Goal: Task Accomplishment & Management: Use online tool/utility

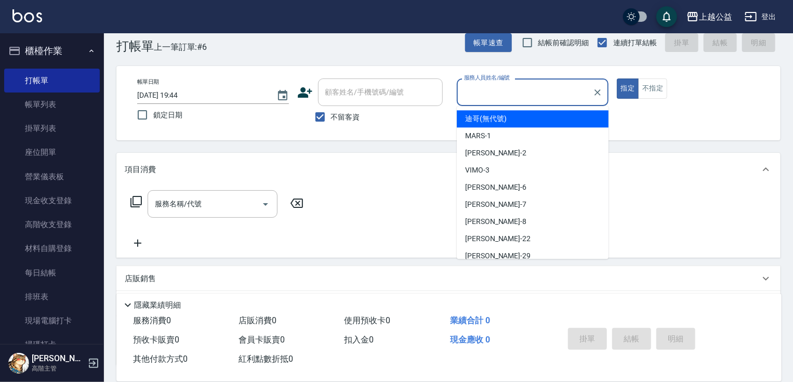
scroll to position [14, 0]
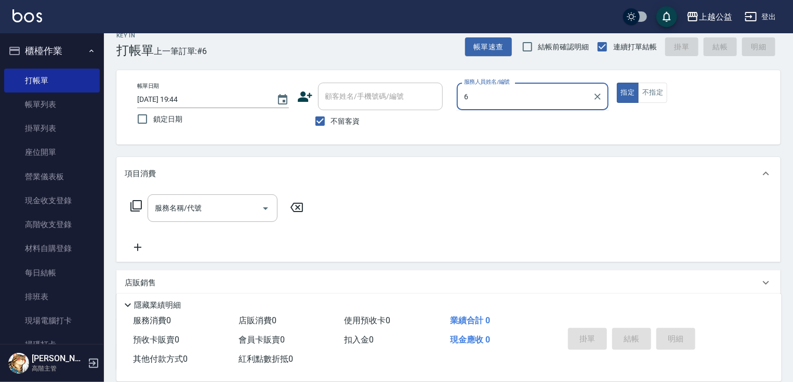
type input "6"
click at [617, 83] on button "指定" at bounding box center [628, 93] width 22 height 20
type button "true"
click at [638, 83] on button "不指定" at bounding box center [652, 93] width 29 height 20
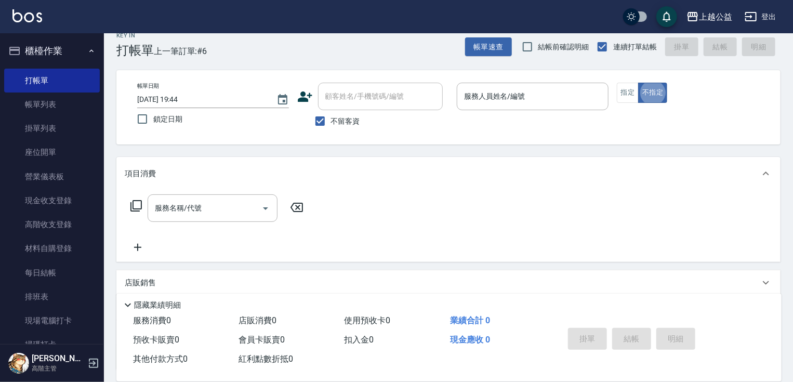
type button "false"
type input "3"
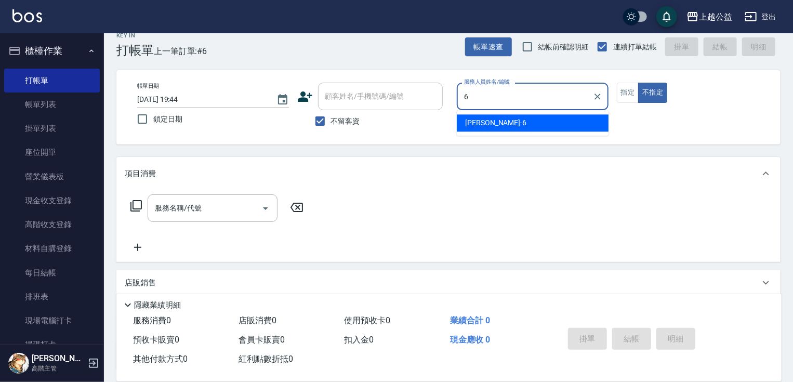
type input "[PERSON_NAME]-6"
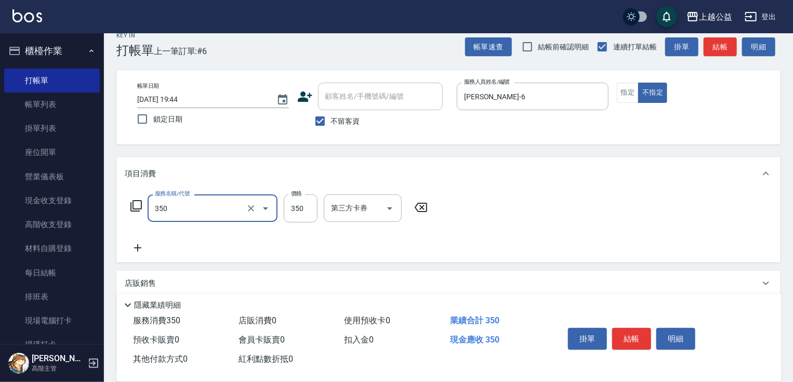
type input "一般洗剪(350)"
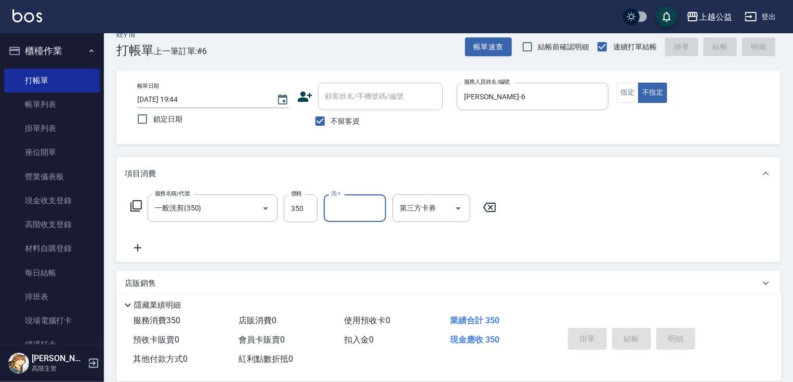
type input "[DATE] 20:33"
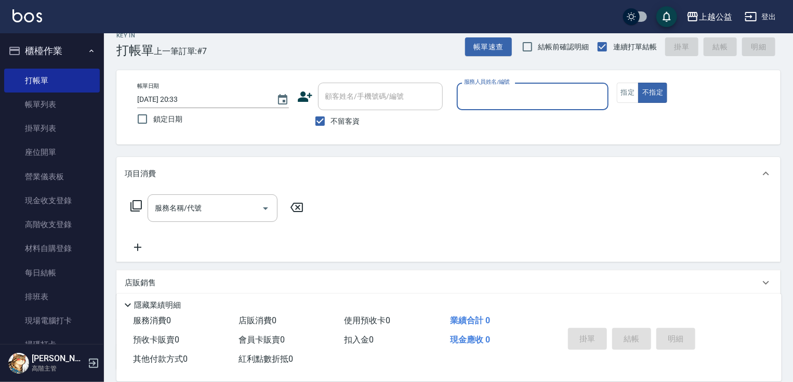
type input "8"
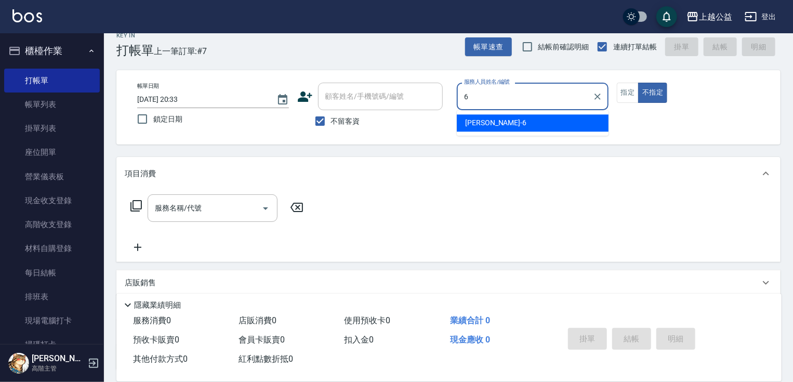
type input "[PERSON_NAME]-6"
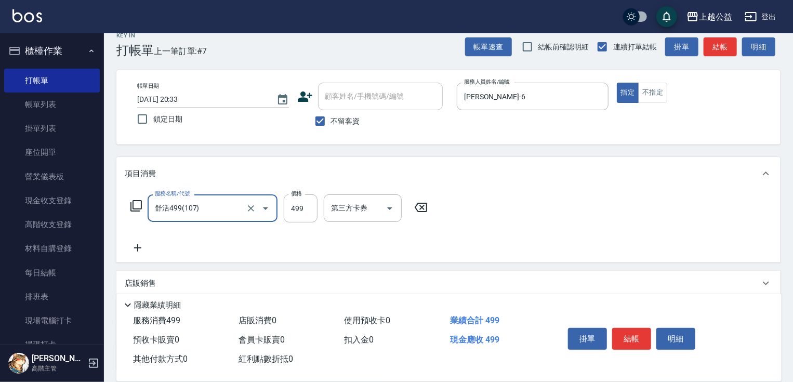
type input "舒活499(107)"
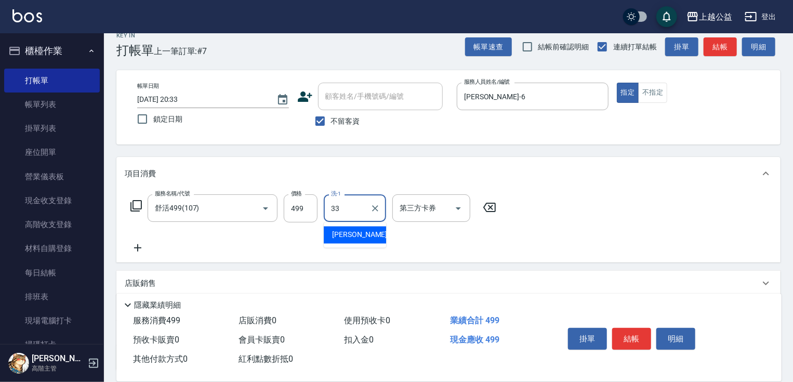
type input "[PERSON_NAME]-33"
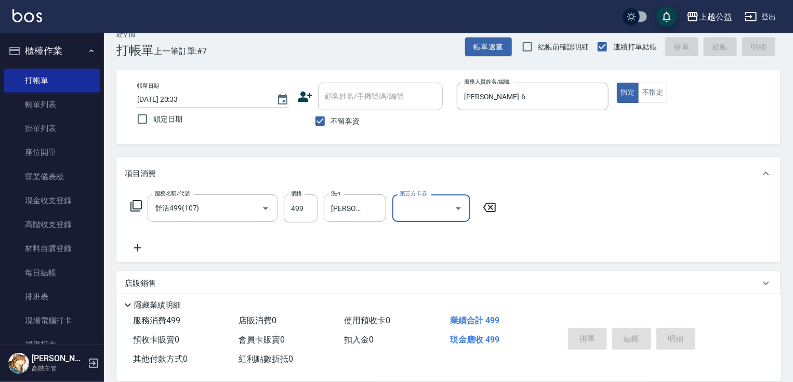
type input "[DATE] 20:34"
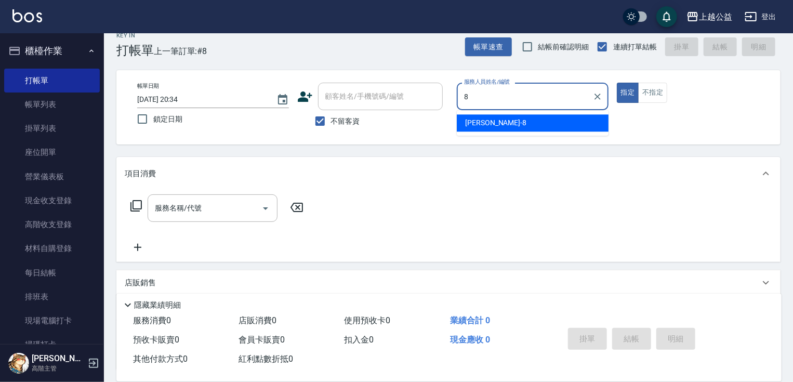
type input "[PERSON_NAME]-8"
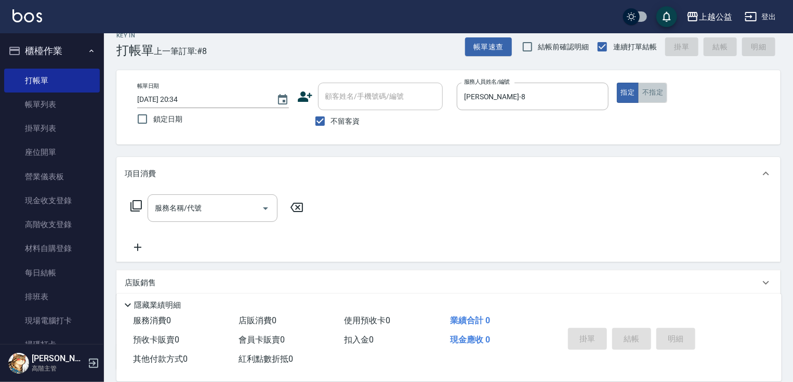
click at [643, 92] on button "不指定" at bounding box center [652, 93] width 29 height 20
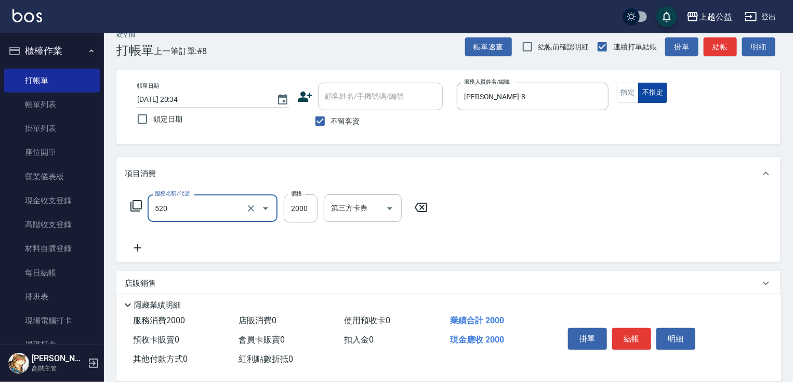
type input "繽紛染髮(520)"
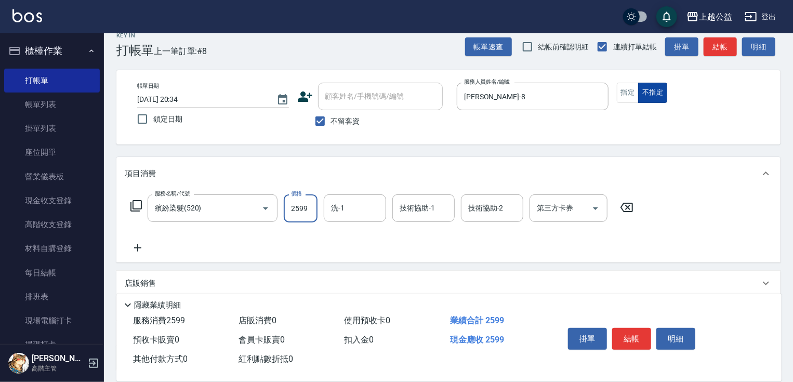
type input "2599"
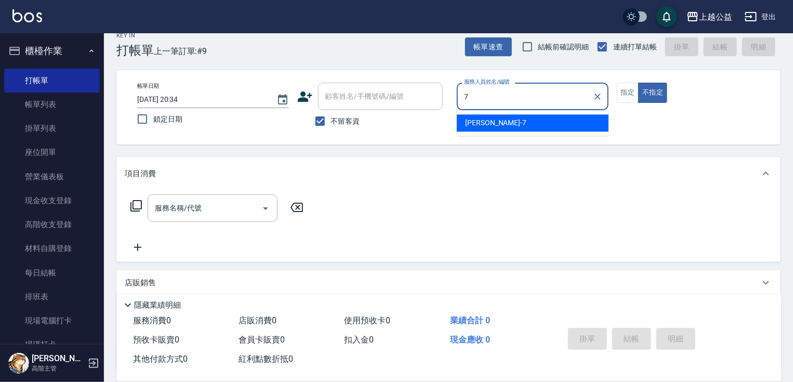
type input "[PERSON_NAME]-7"
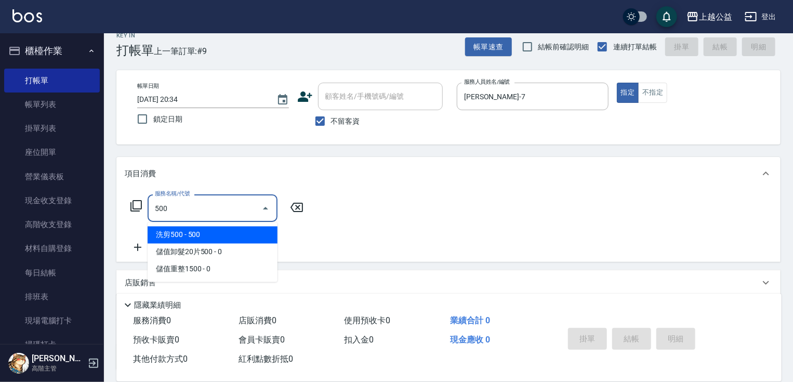
type input "洗剪500(500)"
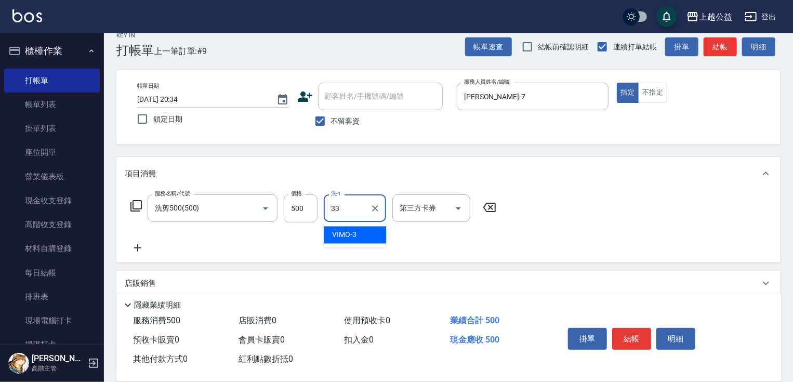
type input "[PERSON_NAME]-33"
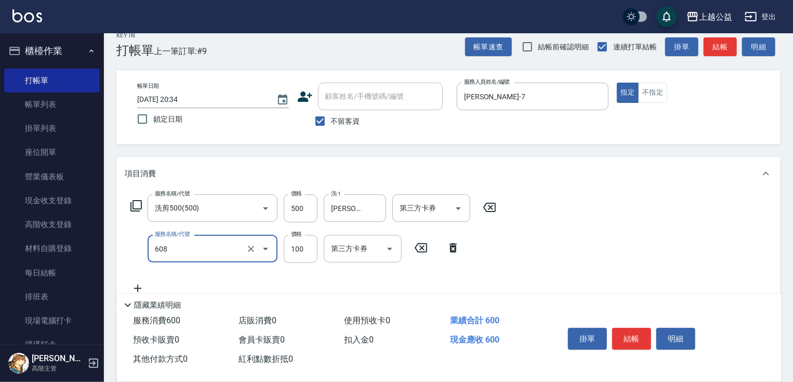
type input "精油長髮(608)"
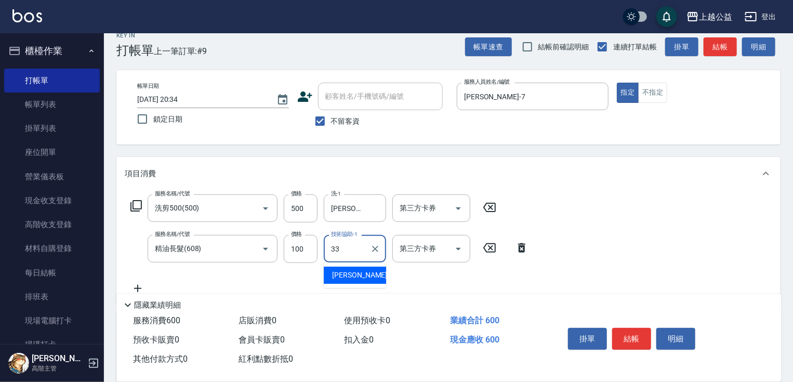
type input "[PERSON_NAME]-33"
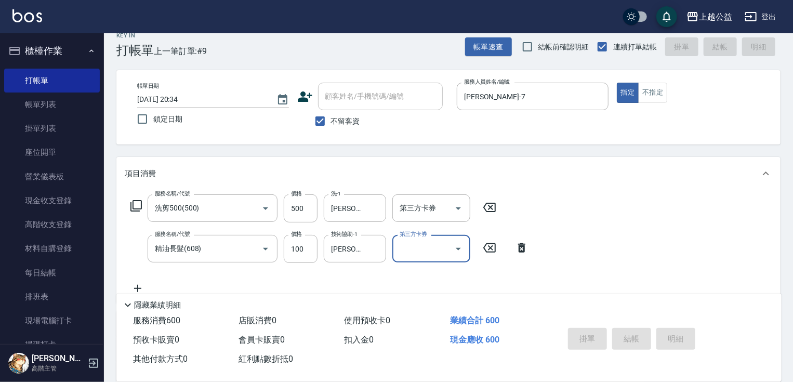
type input "[DATE] 21:03"
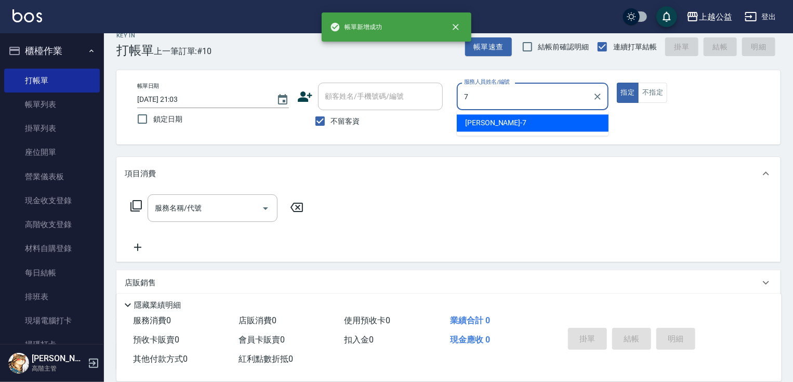
type input "[PERSON_NAME]-7"
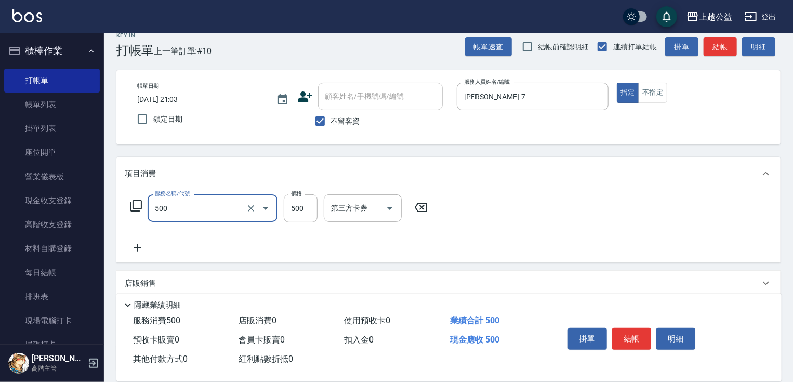
type input "洗剪500(500)"
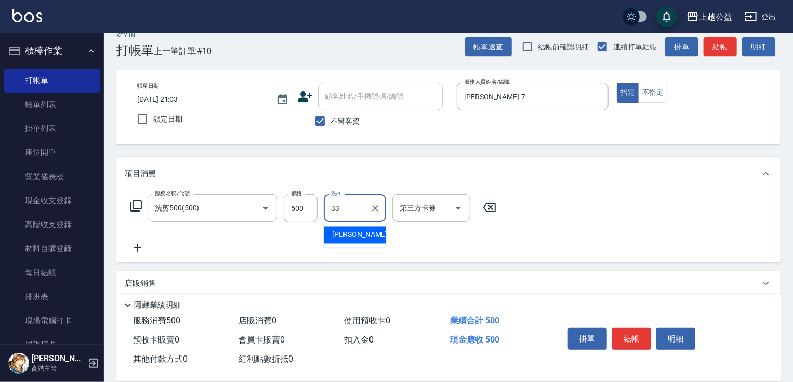
type input "[PERSON_NAME]-33"
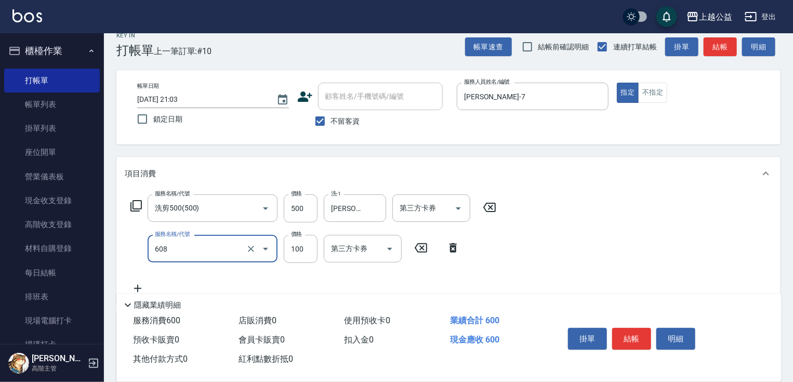
type input "精油長髮(608)"
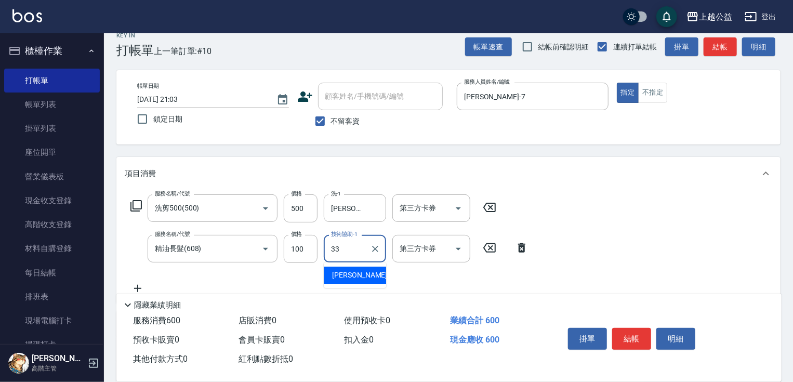
type input "[PERSON_NAME]-33"
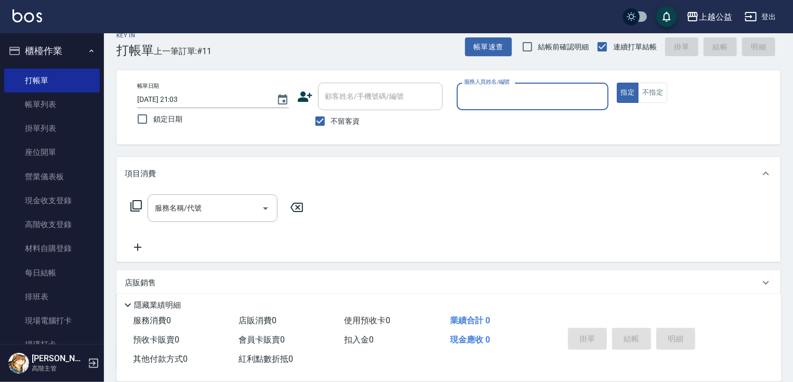
type input "8"
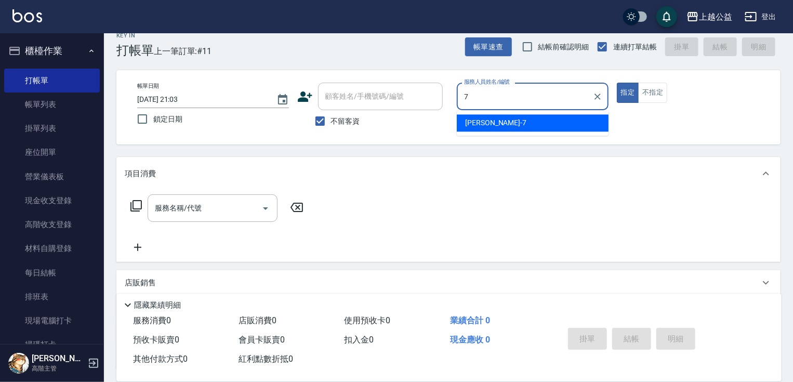
type input "[PERSON_NAME]-7"
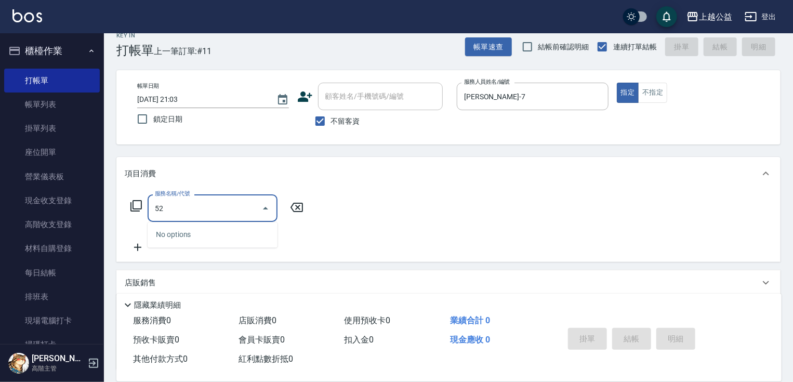
type input "5"
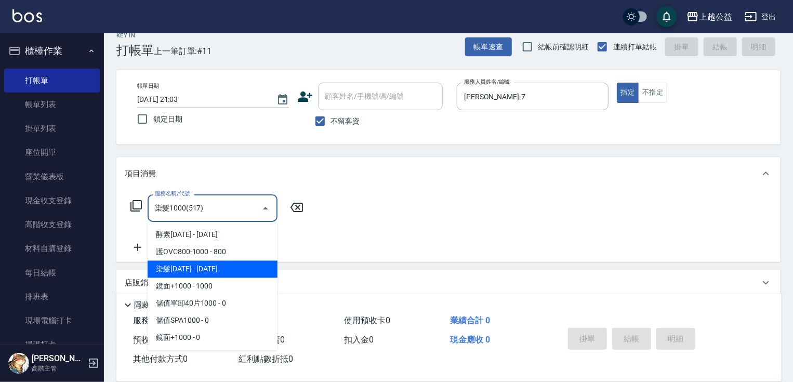
type input "染髮1000(517)"
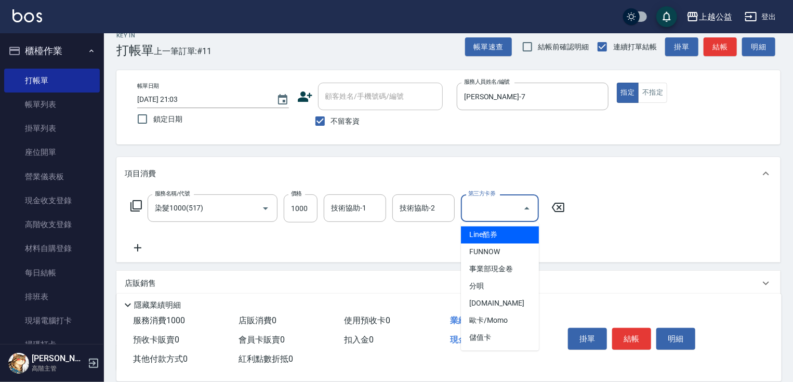
click at [597, 189] on div "項目消費" at bounding box center [448, 173] width 664 height 33
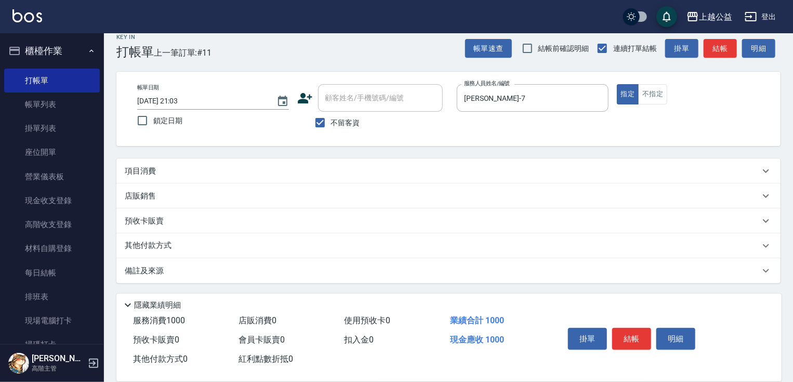
click at [566, 179] on div "項目消費" at bounding box center [448, 171] width 664 height 25
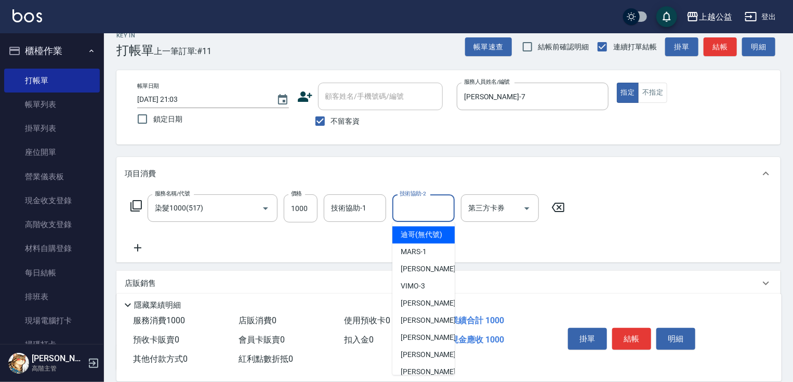
click at [414, 202] on div "技術協助-2 技術協助-2" at bounding box center [423, 208] width 62 height 28
type input "迪哥(無代號)"
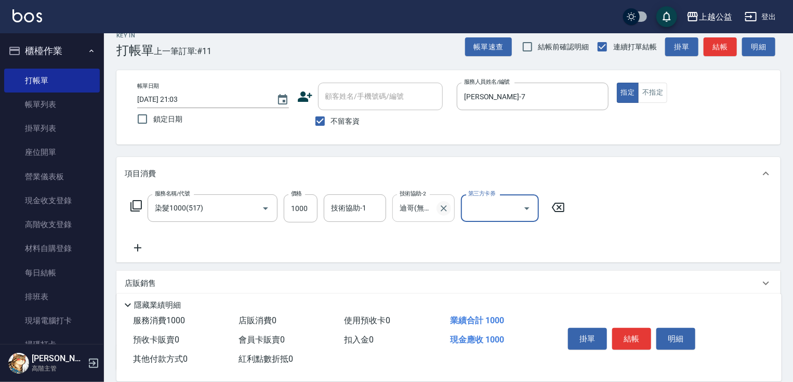
click at [447, 210] on icon "Clear" at bounding box center [444, 208] width 6 height 6
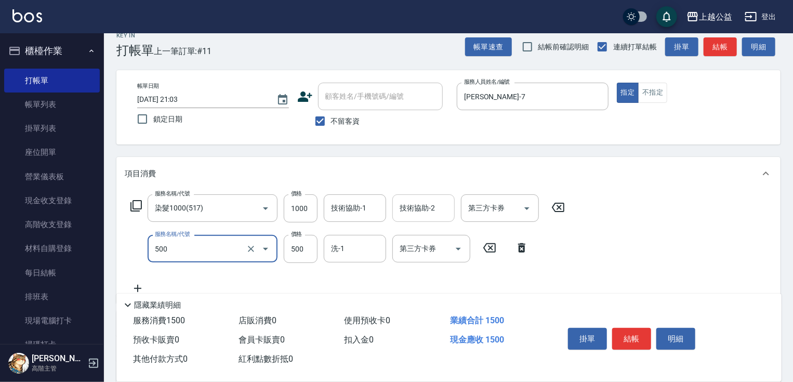
type input "洗剪500(500)"
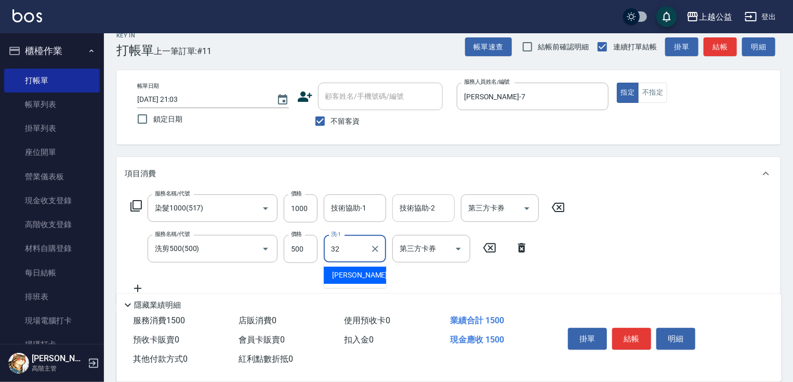
type input "[PERSON_NAME]-32"
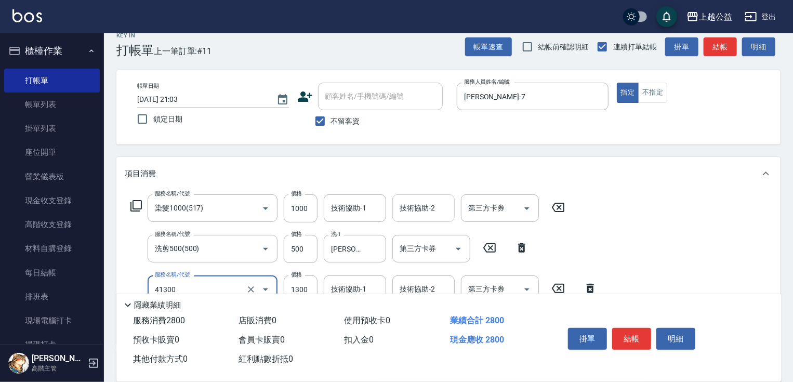
type input "鏡面1300(41300)"
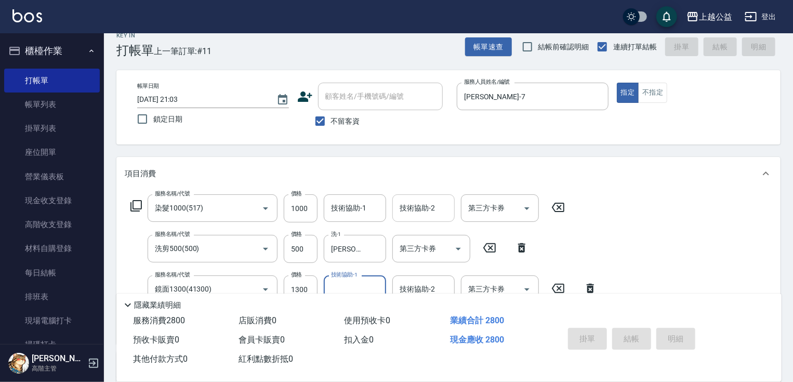
type input "[DATE] 21:04"
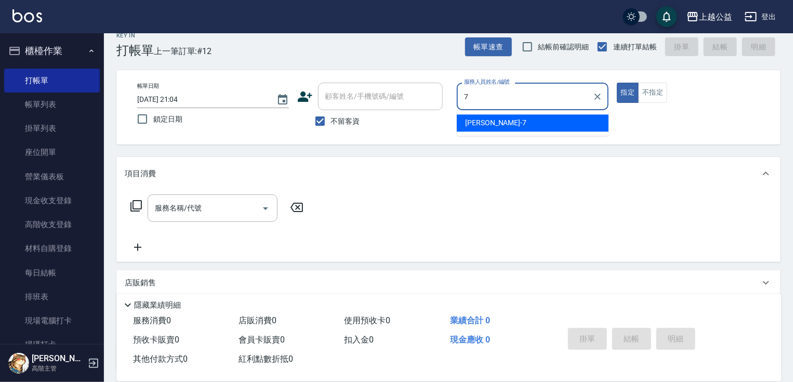
type input "[PERSON_NAME]-7"
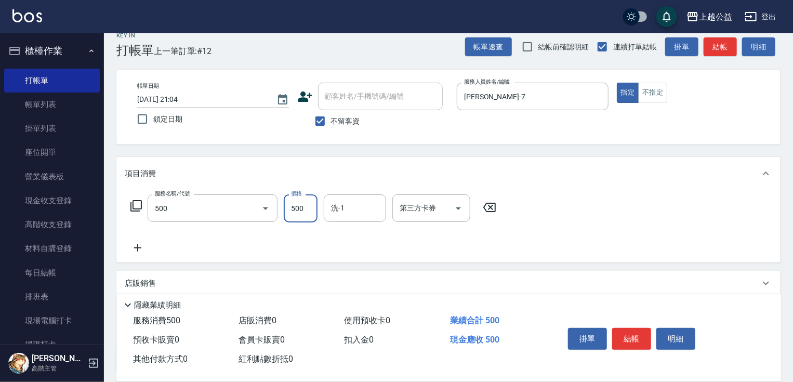
type input "洗剪500(500)"
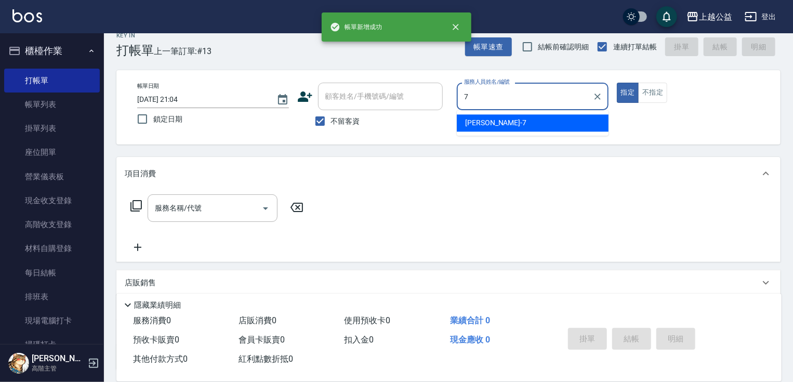
type input "[PERSON_NAME]-7"
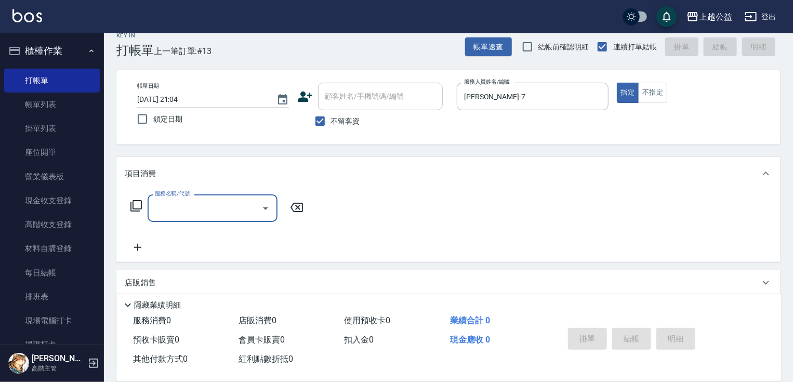
type input "5"
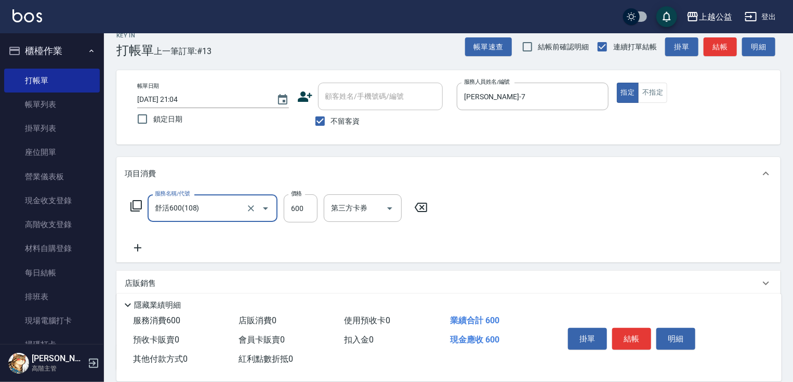
type input "舒活600(108)"
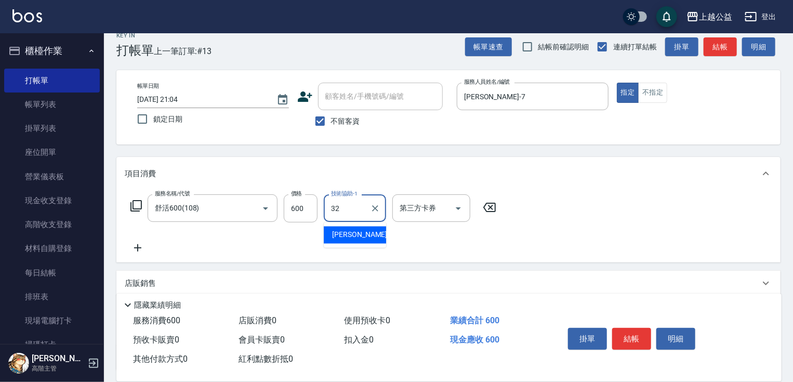
type input "[PERSON_NAME]-32"
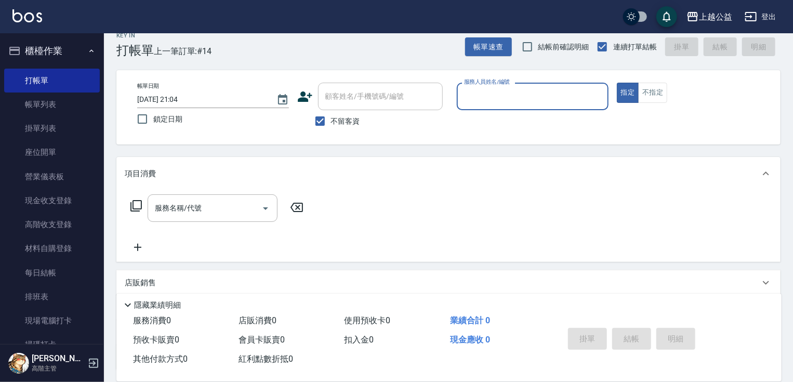
drag, startPoint x: 332, startPoint y: 119, endPoint x: 339, endPoint y: 102, distance: 17.5
click at [332, 116] on span "不留客資" at bounding box center [345, 121] width 29 height 11
click at [331, 116] on input "不留客資" at bounding box center [320, 121] width 22 height 22
checkbox input "false"
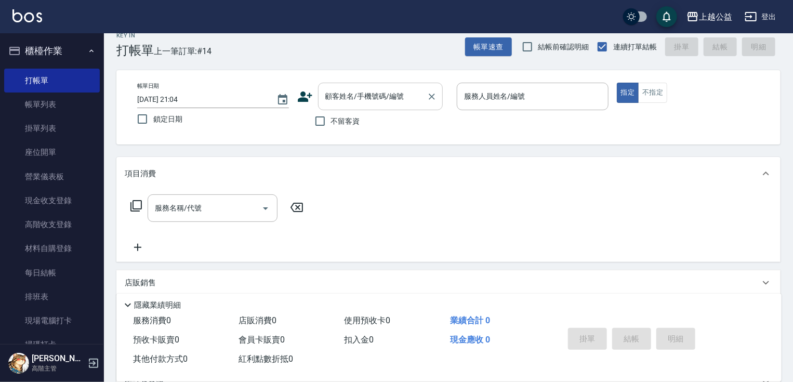
click at [339, 102] on input "顧客姓名/手機號碼/編號" at bounding box center [373, 96] width 100 height 18
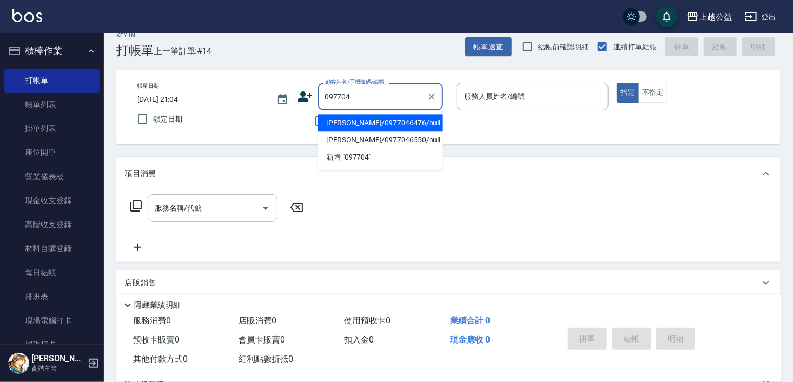
type input "[PERSON_NAME]/0977046476/null"
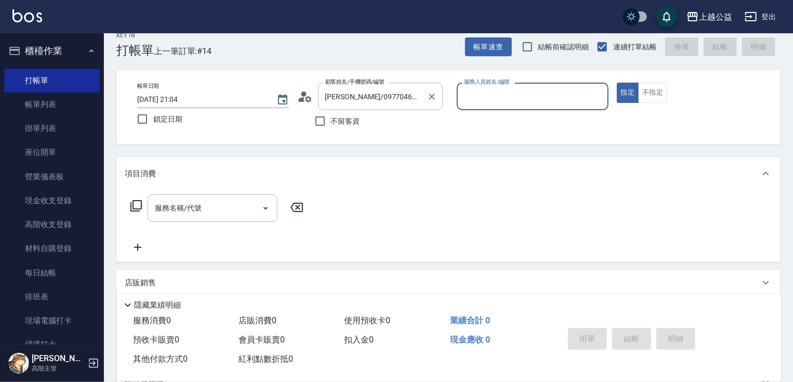
type input "[PERSON_NAME]-7"
click at [617, 83] on button "指定" at bounding box center [628, 93] width 22 height 20
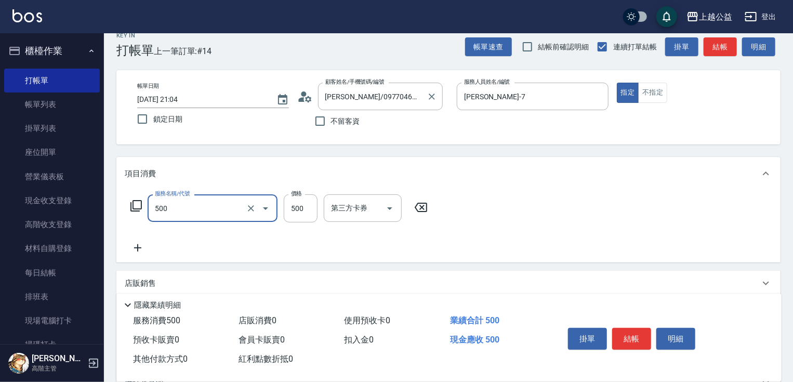
type input "洗剪500(500)"
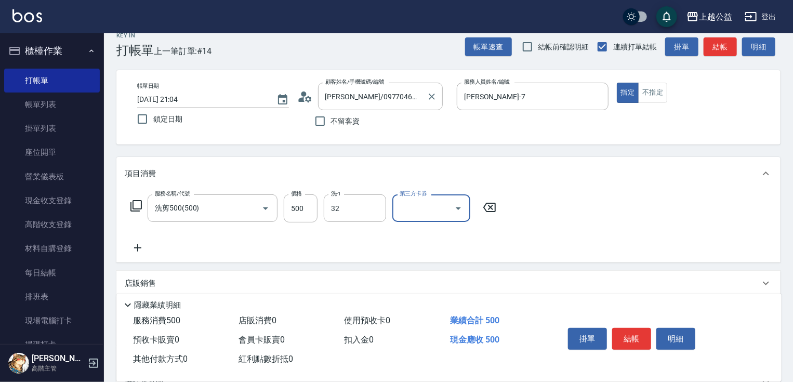
type input "[PERSON_NAME]-32"
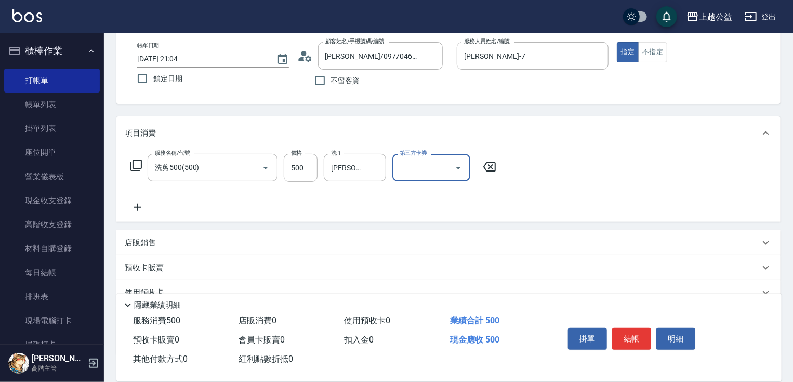
scroll to position [126, 0]
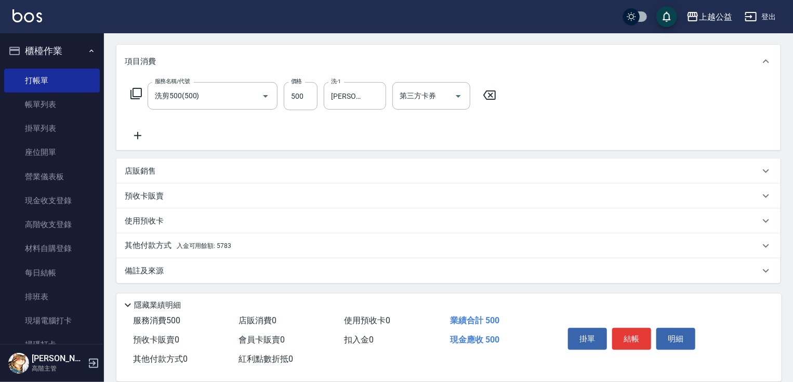
click at [189, 250] on p "其他付款方式 入金可用餘額: 5783" at bounding box center [178, 245] width 107 height 11
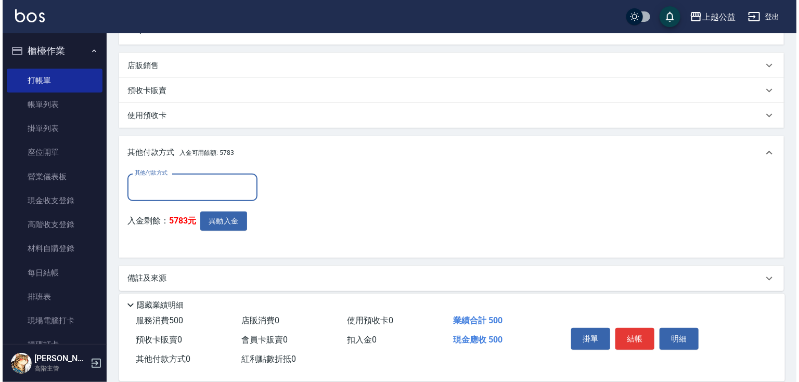
scroll to position [239, 0]
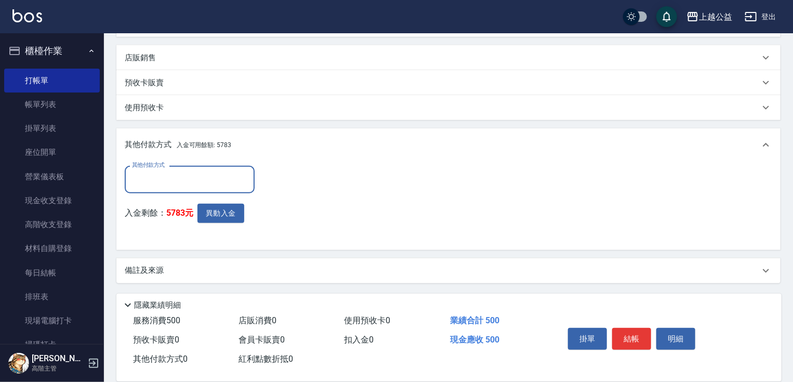
click at [203, 184] on input "其他付款方式" at bounding box center [189, 180] width 121 height 18
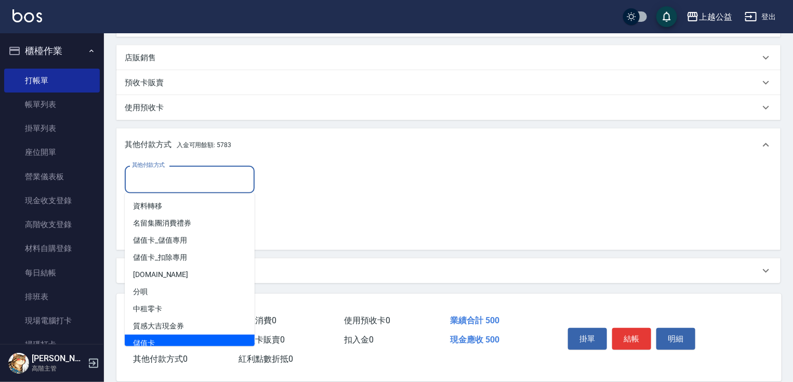
click at [160, 345] on span "儲值卡" at bounding box center [190, 343] width 130 height 17
type input "儲值卡"
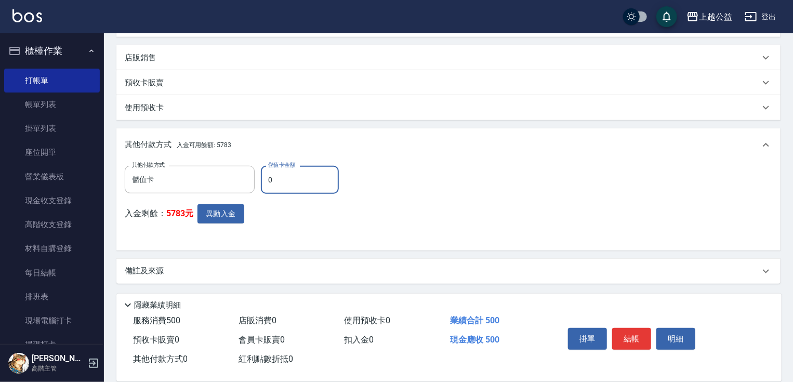
click at [295, 167] on label "儲值卡金額" at bounding box center [281, 165] width 27 height 8
click at [295, 167] on input "0" at bounding box center [300, 180] width 78 height 28
click at [294, 177] on input "0" at bounding box center [300, 180] width 78 height 28
type input "500"
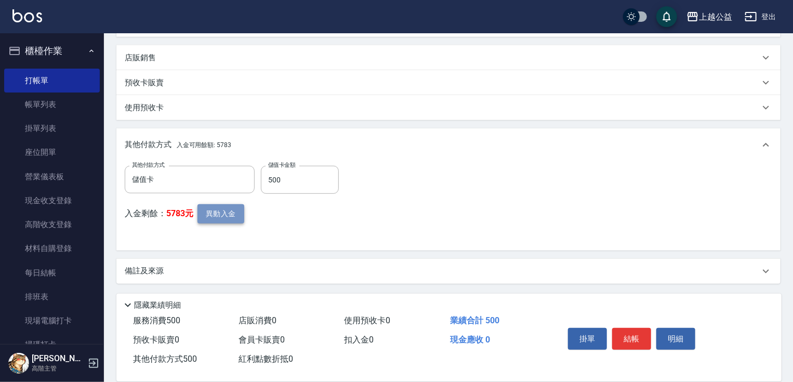
click at [210, 214] on button "異動入金" at bounding box center [221, 213] width 47 height 19
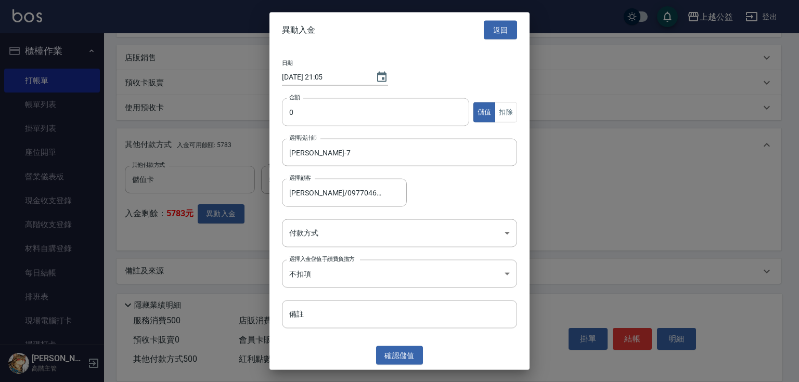
click at [357, 102] on input "0" at bounding box center [375, 112] width 187 height 28
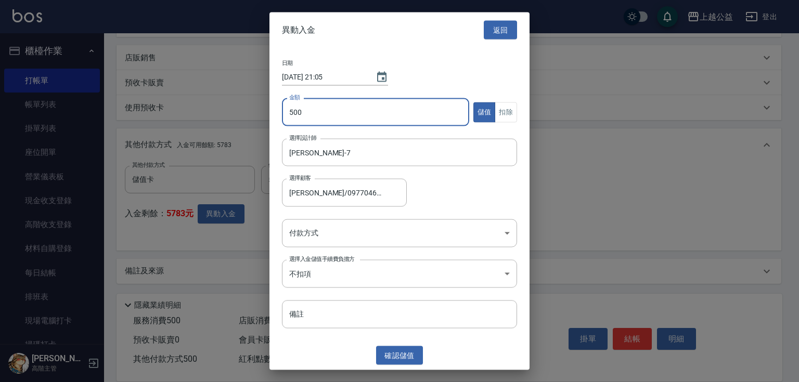
type input "500"
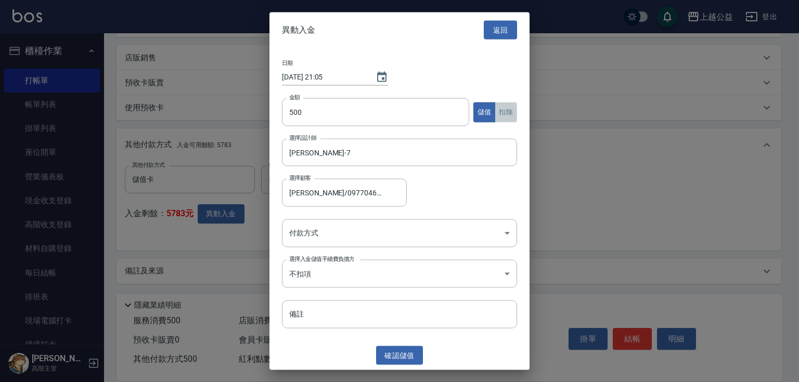
click at [511, 109] on button "扣除" at bounding box center [505, 112] width 22 height 20
click at [323, 236] on body "上越公益 登出 櫃檯作業 打帳單 帳單列表 掛單列表 座位開單 營業儀表板 現金收支登錄 高階收支登錄 材料自購登錄 每日結帳 排班表 現場電腦打卡 掃碼打卡…" at bounding box center [399, 72] width 799 height 622
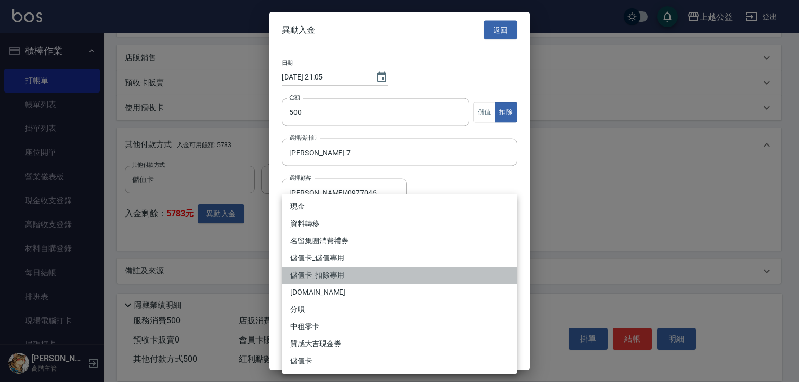
click at [323, 271] on li "儲值卡_扣除專用" at bounding box center [399, 275] width 235 height 17
type input "儲值卡_扣除專用"
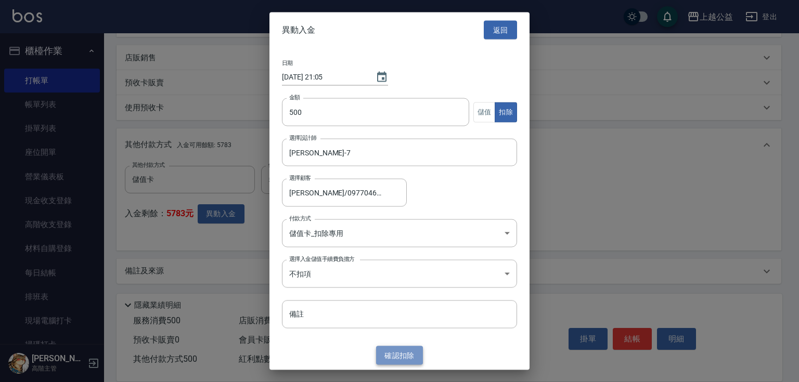
click at [382, 350] on button "確認 扣除" at bounding box center [399, 355] width 47 height 19
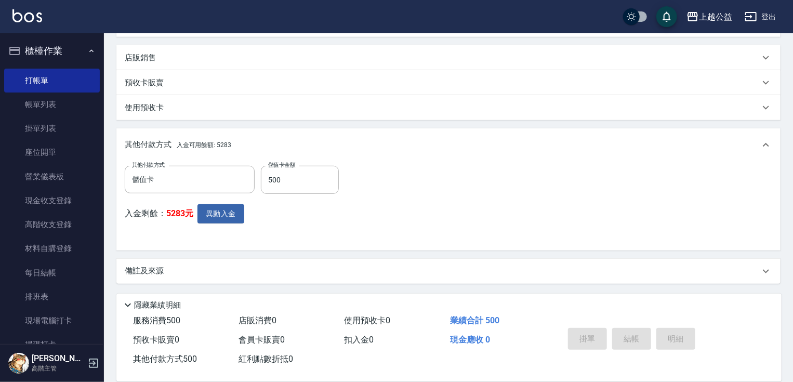
type input "[DATE] 21:05"
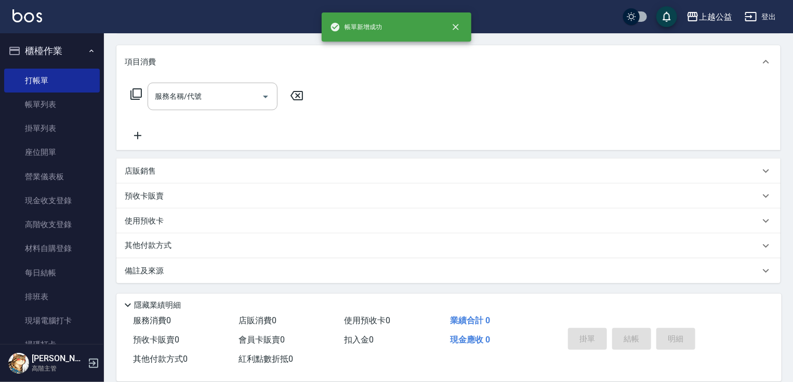
scroll to position [0, 0]
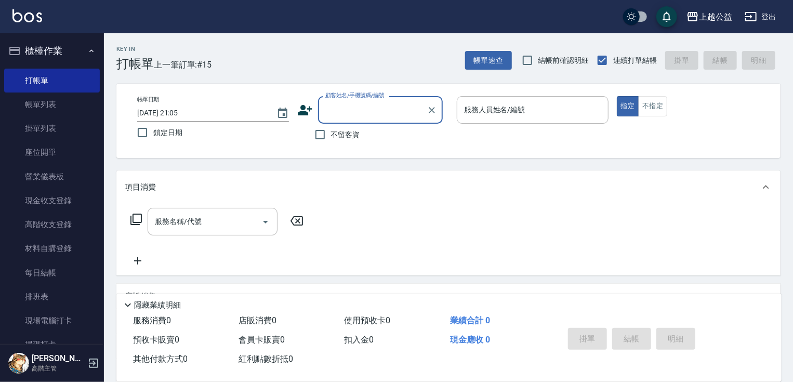
type input "7"
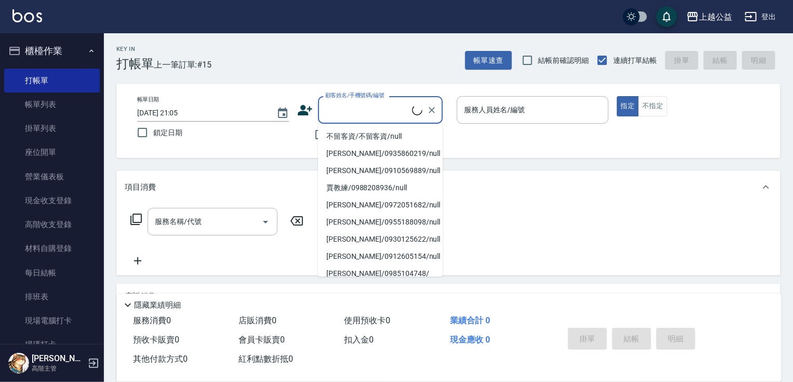
click at [533, 206] on div "服務名稱/代號 服務名稱/代號" at bounding box center [448, 240] width 664 height 72
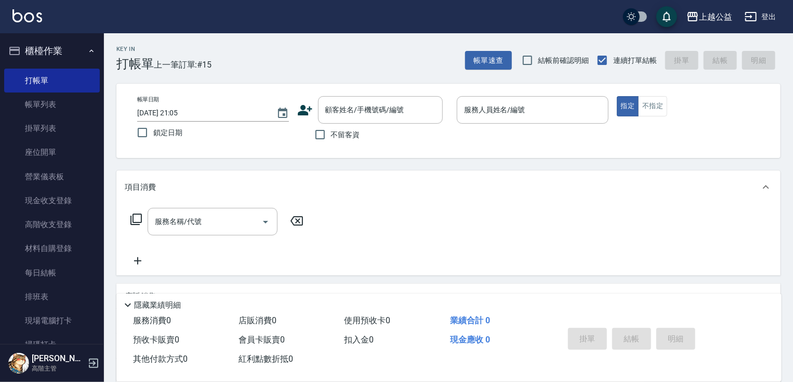
click at [360, 137] on div "不留客資" at bounding box center [370, 135] width 146 height 22
click at [354, 137] on span "不留客資" at bounding box center [345, 134] width 29 height 11
click at [331, 137] on input "不留客資" at bounding box center [320, 135] width 22 height 22
checkbox input "true"
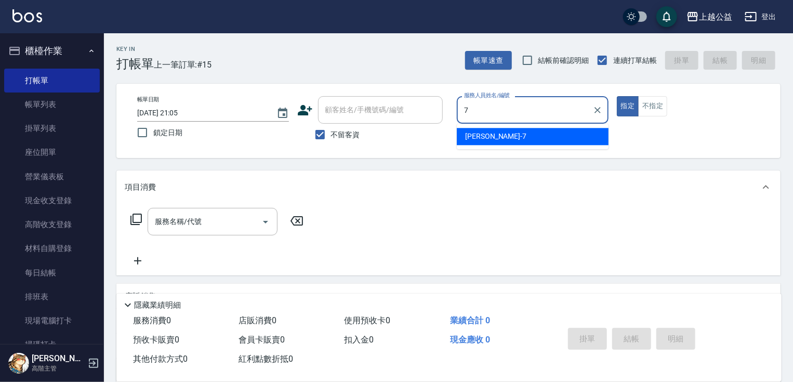
type input "[PERSON_NAME]-7"
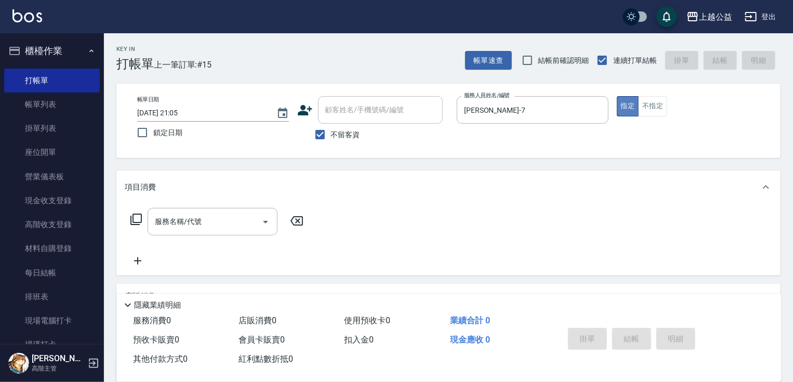
click at [635, 110] on button "指定" at bounding box center [628, 106] width 22 height 20
click at [645, 104] on button "不指定" at bounding box center [652, 106] width 29 height 20
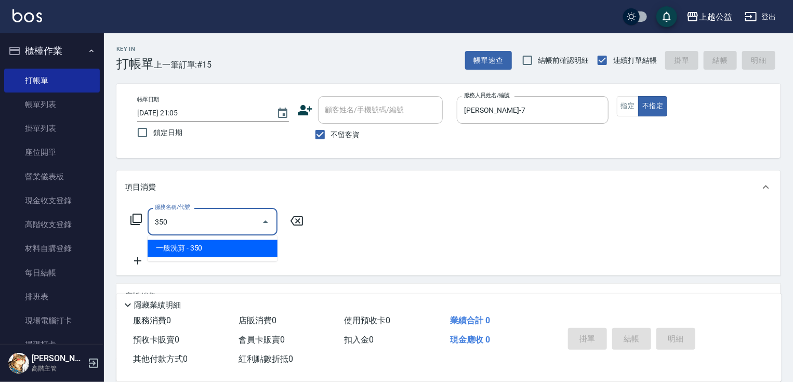
type input "一般洗剪(350)"
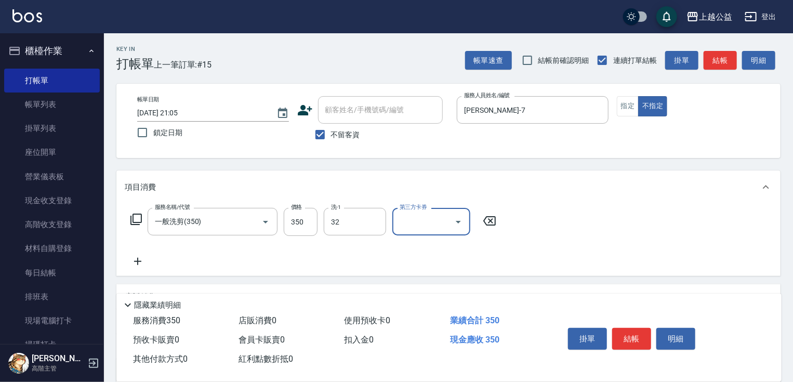
type input "[PERSON_NAME]-32"
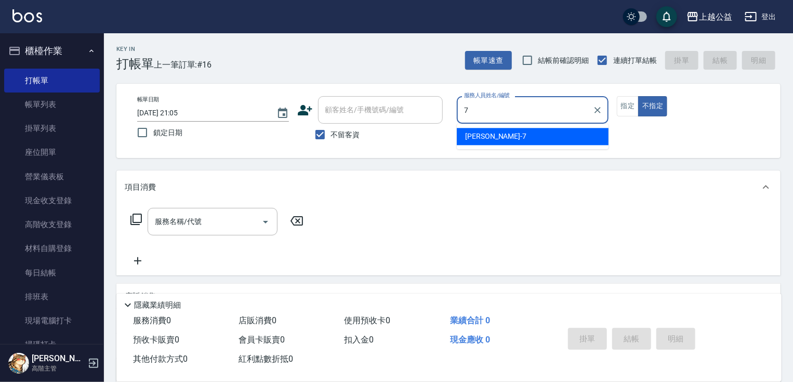
type input "[PERSON_NAME]-7"
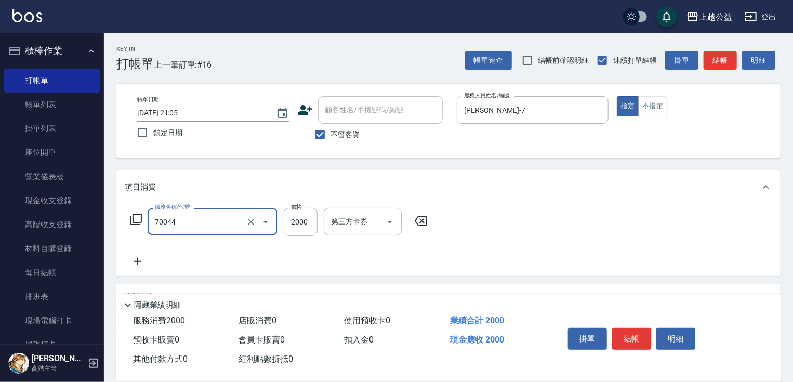
type input "重整一包(70044)"
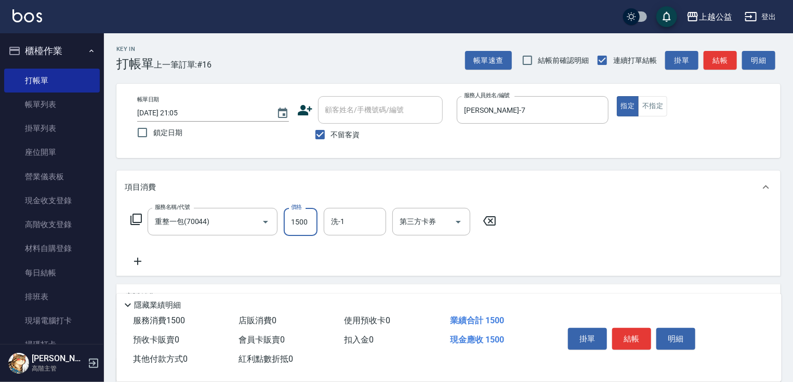
type input "1500"
type input "[PERSON_NAME]-32"
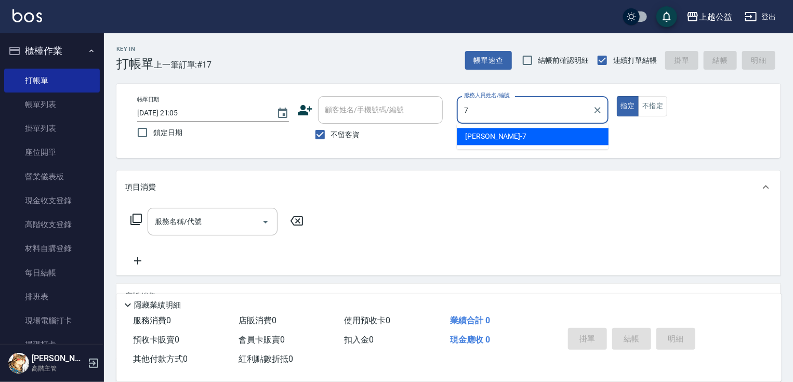
type input "[PERSON_NAME]-7"
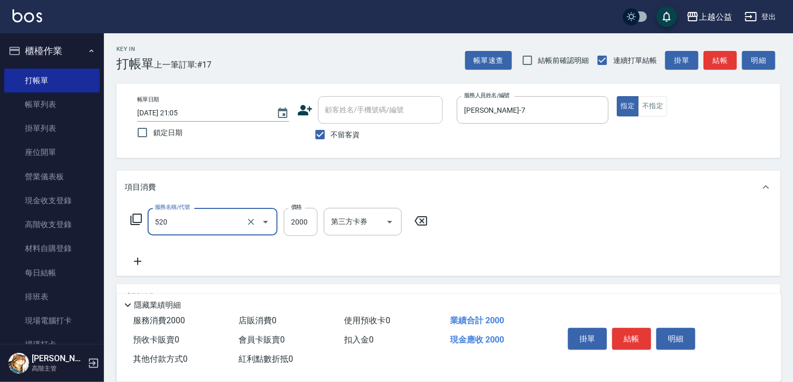
type input "繽紛染髮(520)"
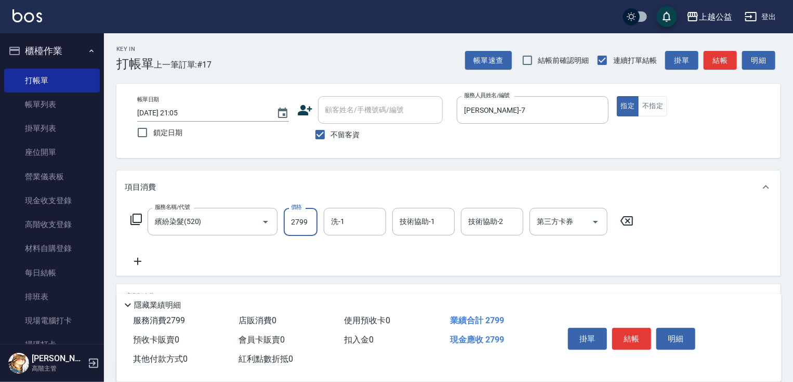
type input "2799"
type input "[PERSON_NAME]-32"
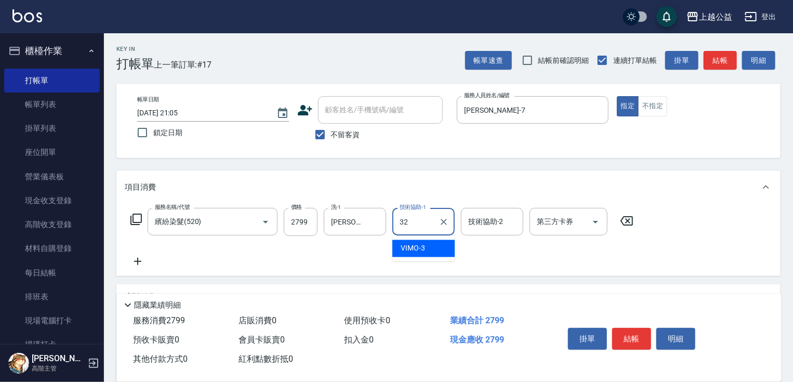
type input "[PERSON_NAME]-32"
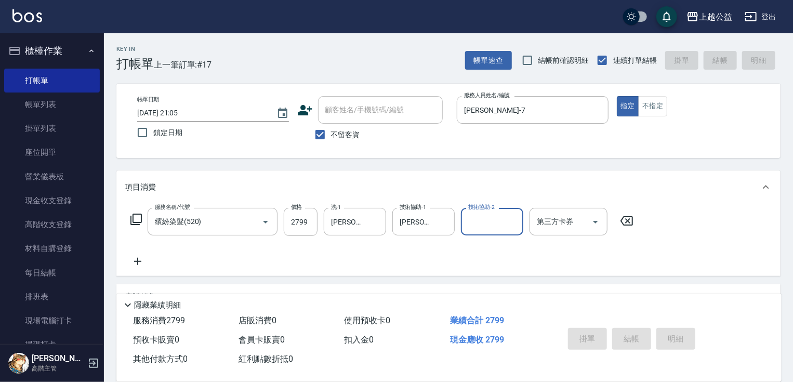
type input "[DATE] 21:06"
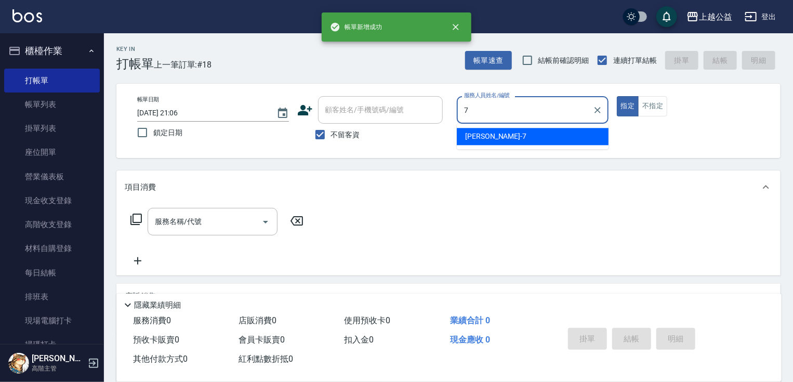
type input "[PERSON_NAME]-7"
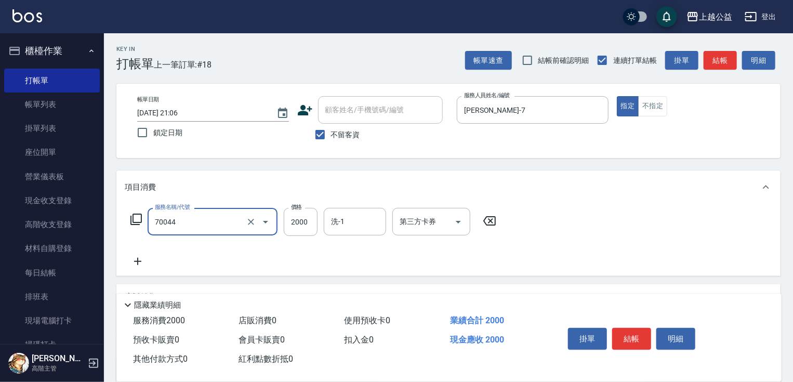
type input "重整一包(70044)"
type input "1500"
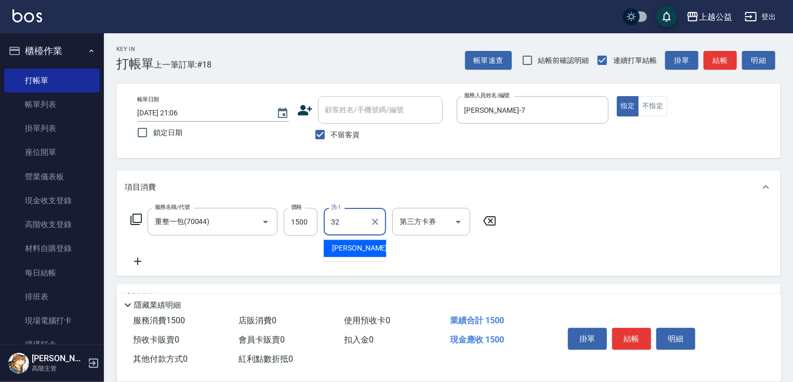
type input "[PERSON_NAME]-32"
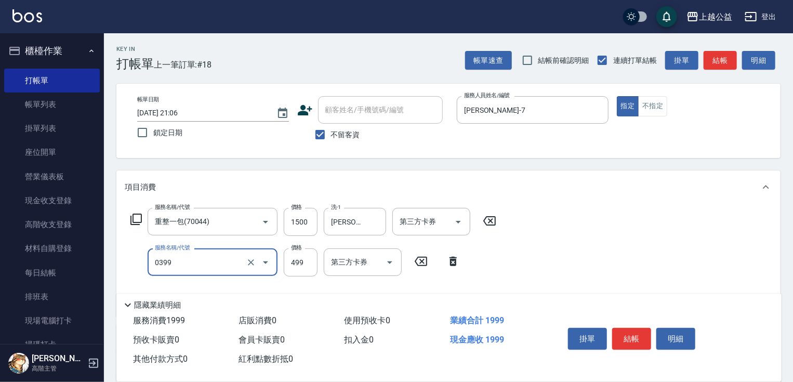
type input "海鹽SPA洗(0399)"
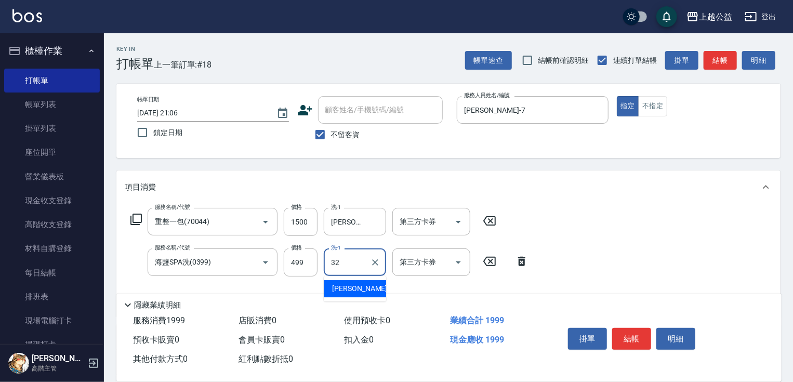
type input "[PERSON_NAME]-32"
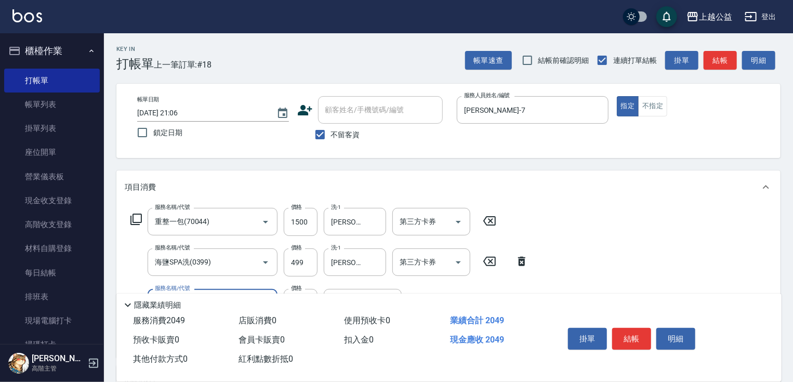
type input "精油(609)"
type input "[PERSON_NAME]-32"
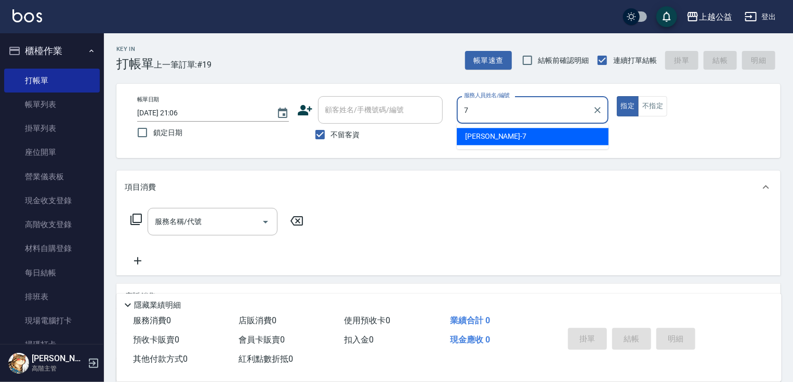
type input "[PERSON_NAME]-7"
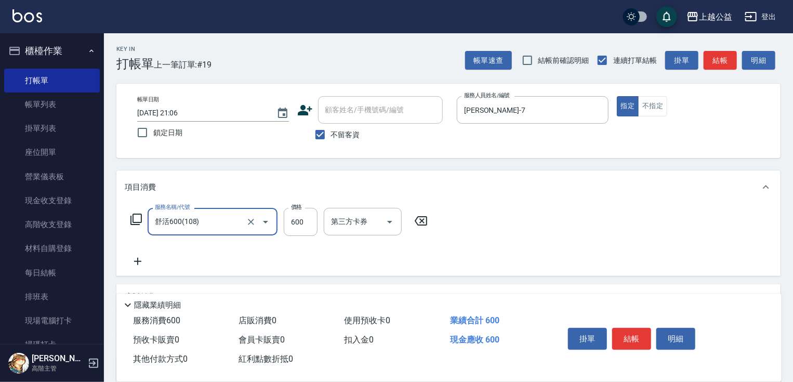
type input "舒活600(108)"
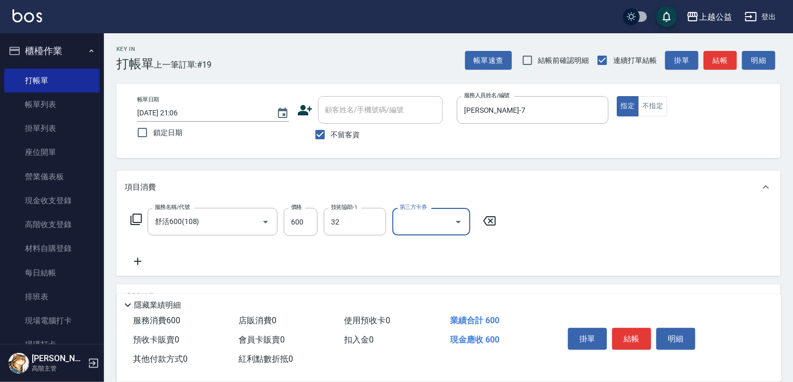
type input "[PERSON_NAME]-32"
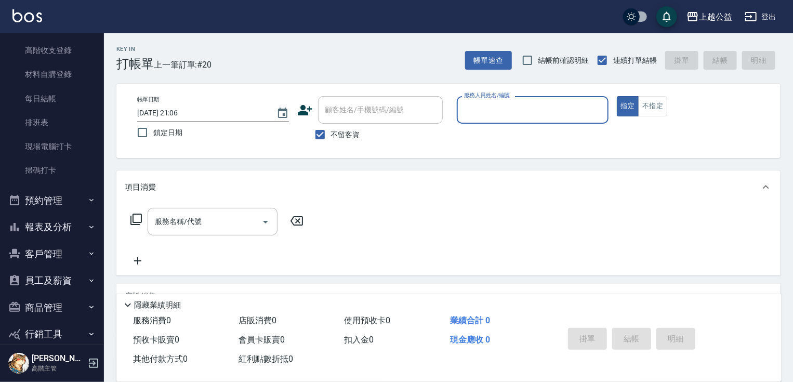
scroll to position [216, 0]
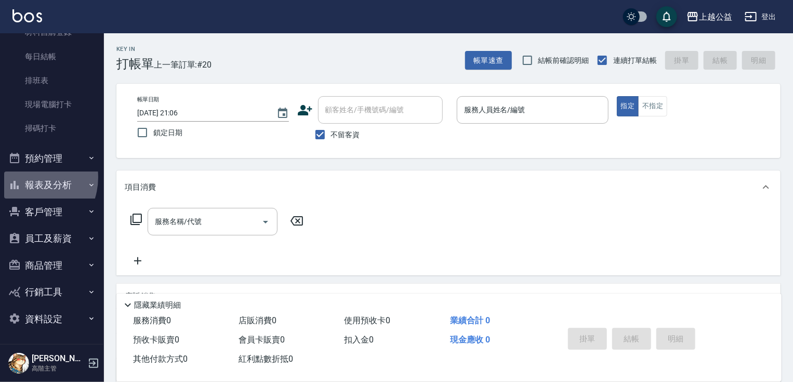
click at [25, 177] on button "報表及分析" at bounding box center [52, 185] width 96 height 27
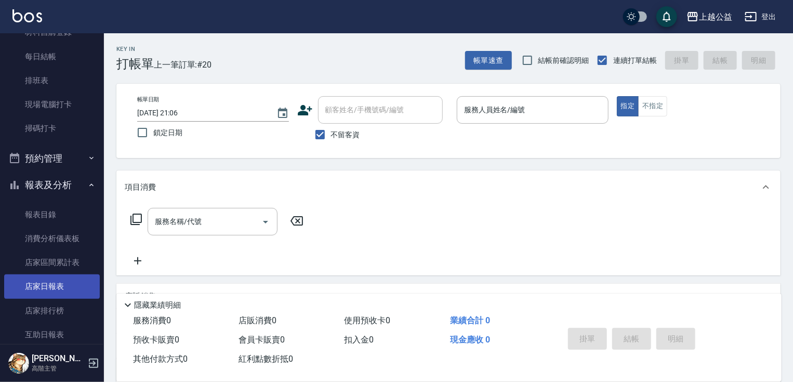
click at [35, 281] on link "店家日報表" at bounding box center [52, 286] width 96 height 24
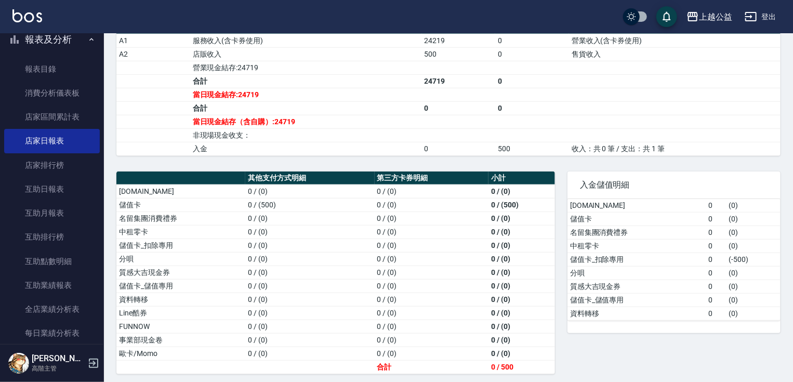
scroll to position [381, 0]
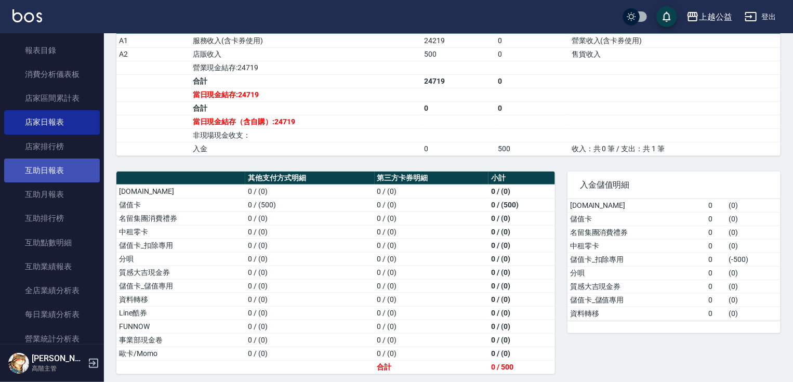
click at [57, 171] on link "互助日報表" at bounding box center [52, 171] width 96 height 24
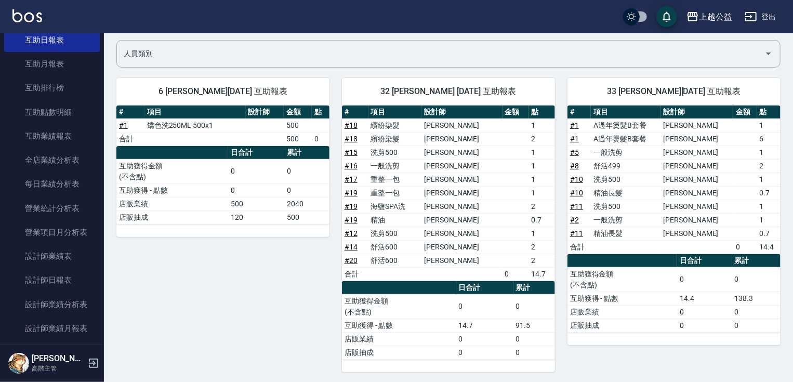
scroll to position [550, 0]
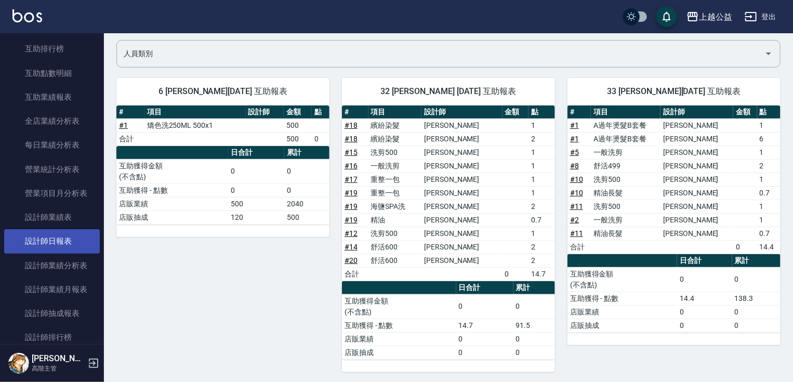
click at [47, 237] on link "設計師日報表" at bounding box center [52, 241] width 96 height 24
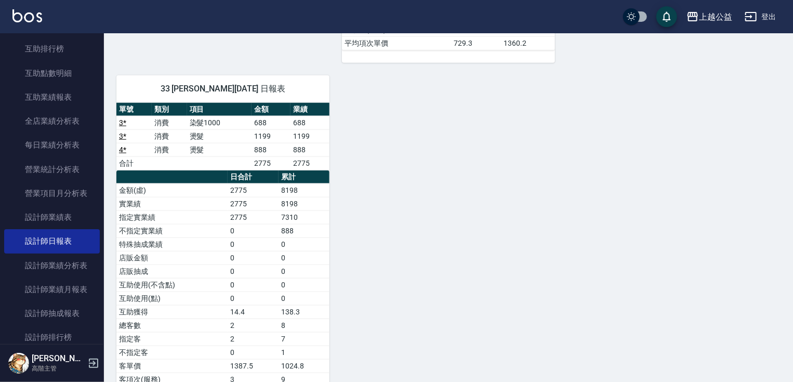
scroll to position [1235, 0]
